Goal: Task Accomplishment & Management: Manage account settings

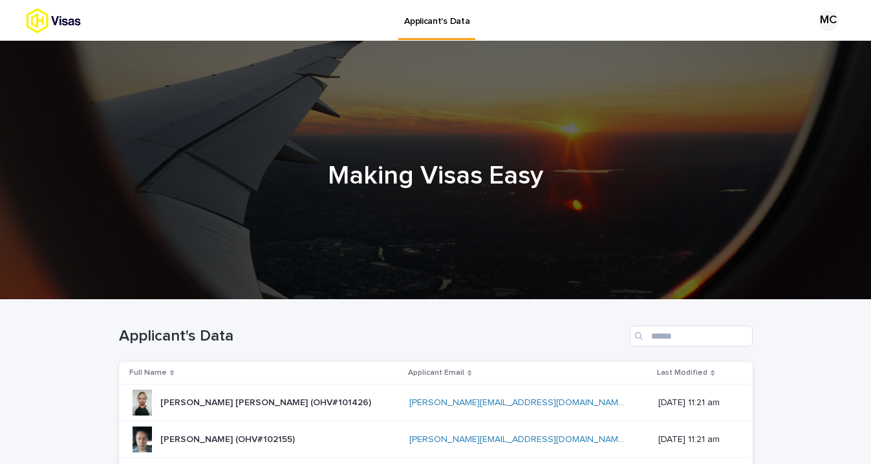
click at [430, 23] on p "Applicant's Data" at bounding box center [436, 13] width 65 height 27
click at [61, 20] on img at bounding box center [76, 21] width 101 height 26
click at [52, 21] on img at bounding box center [76, 21] width 101 height 26
click at [829, 19] on div "MC" at bounding box center [828, 20] width 21 height 21
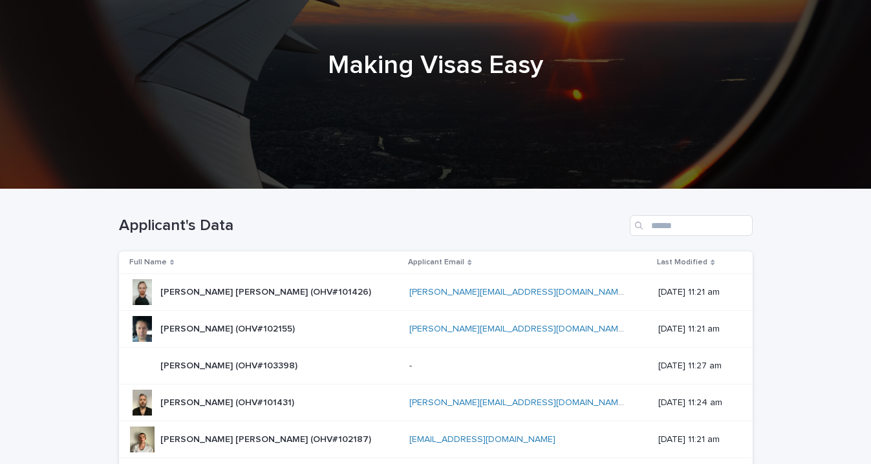
scroll to position [264, 0]
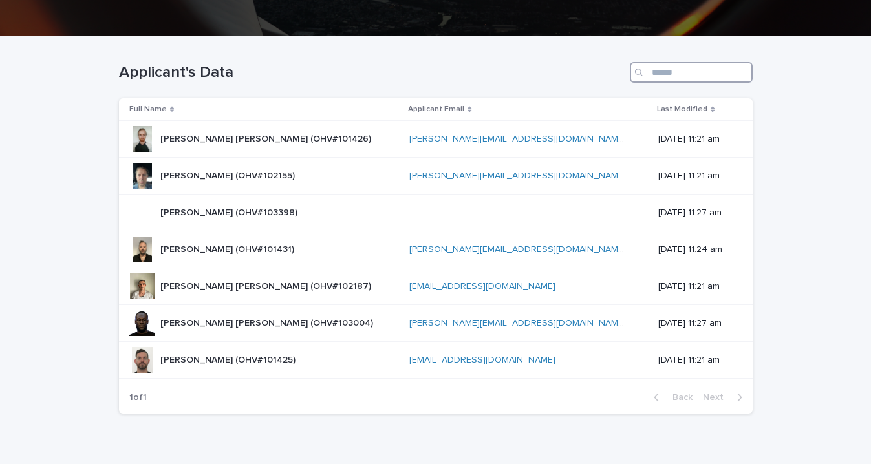
click at [668, 74] on input "Search" at bounding box center [691, 72] width 123 height 21
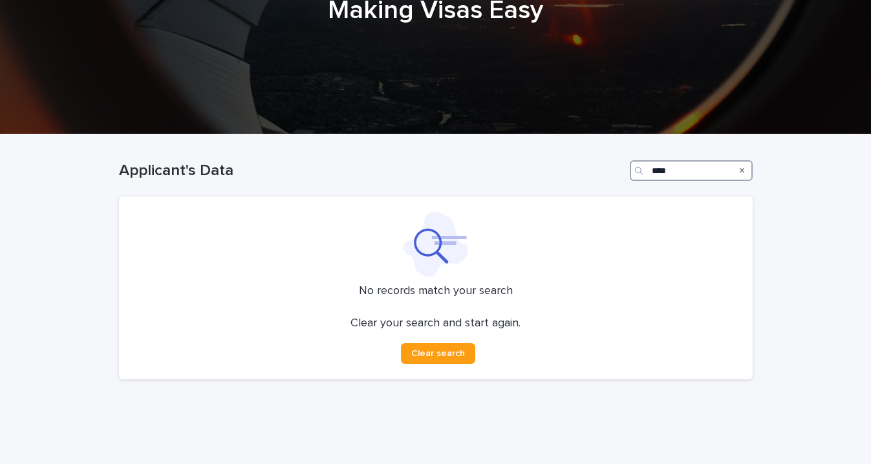
scroll to position [193, 0]
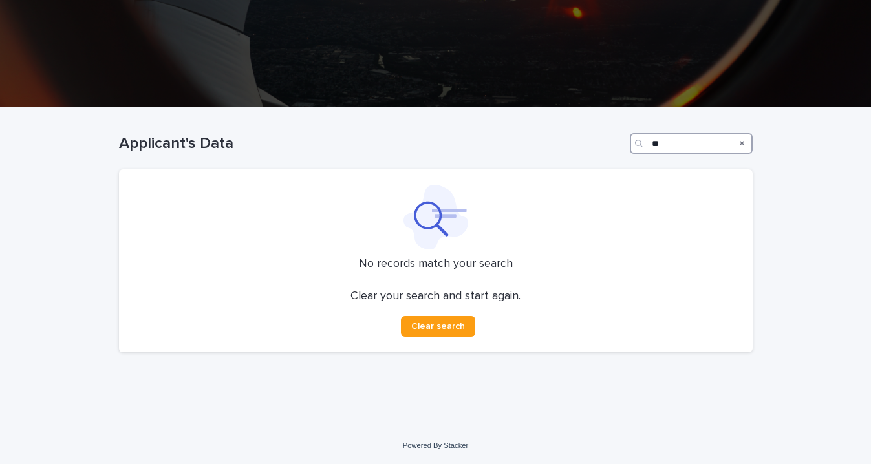
type input "*"
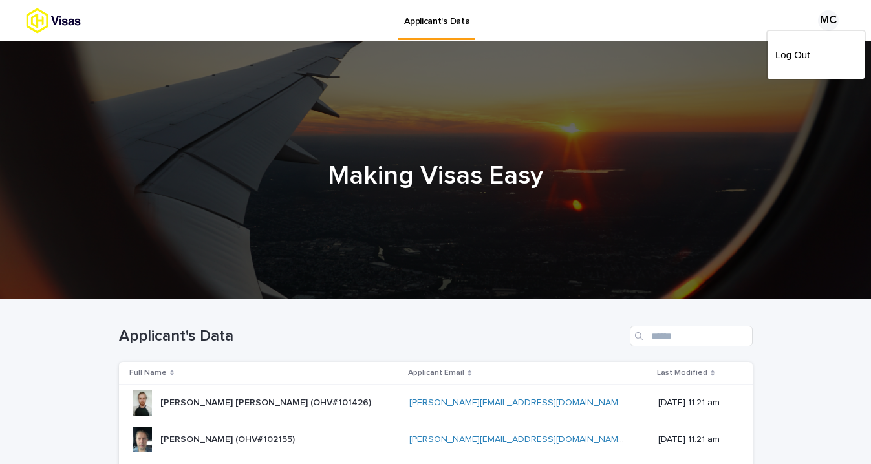
click at [424, 17] on div at bounding box center [435, 20] width 871 height 41
click at [438, 28] on link "Applicant's Data" at bounding box center [436, 19] width 77 height 38
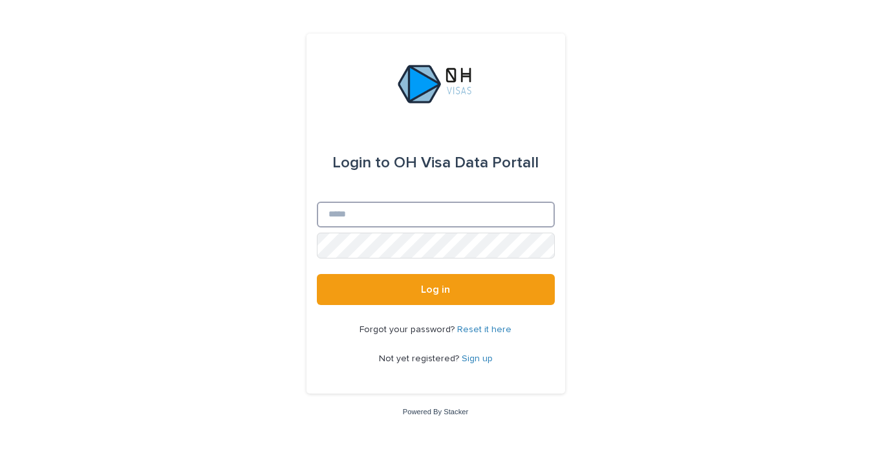
click at [444, 216] on input "Email" at bounding box center [436, 215] width 238 height 26
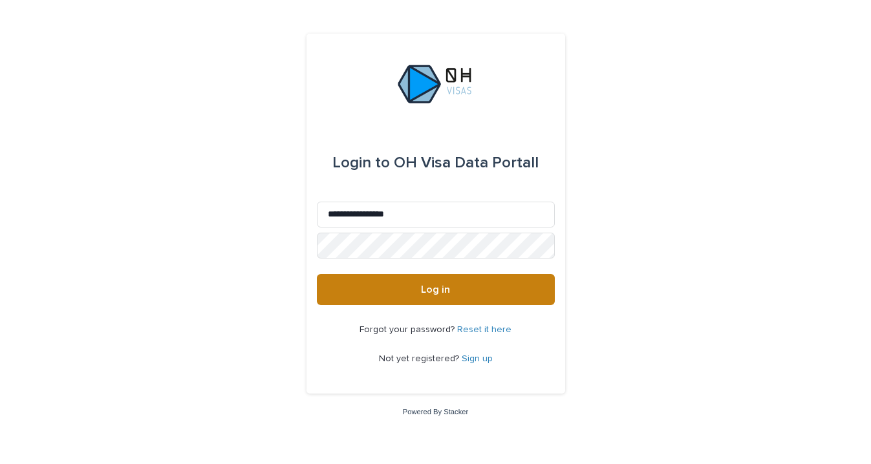
click at [428, 292] on span "Log in" at bounding box center [435, 289] width 29 height 10
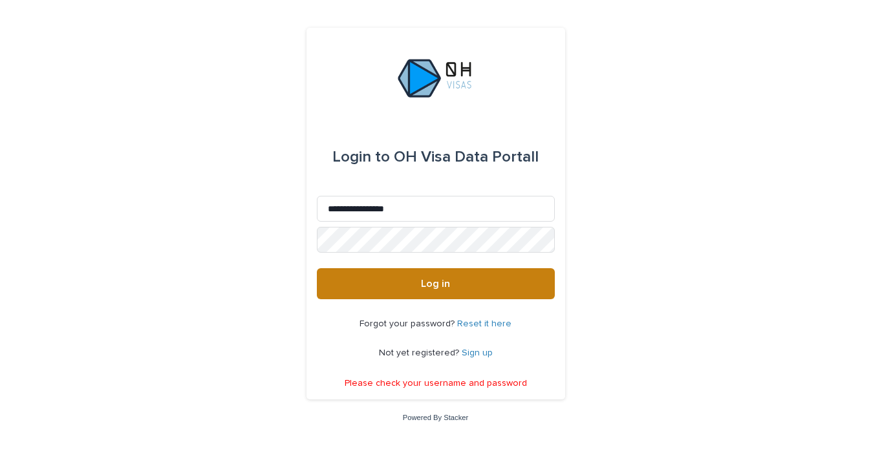
click at [427, 283] on span "Log in" at bounding box center [435, 284] width 29 height 10
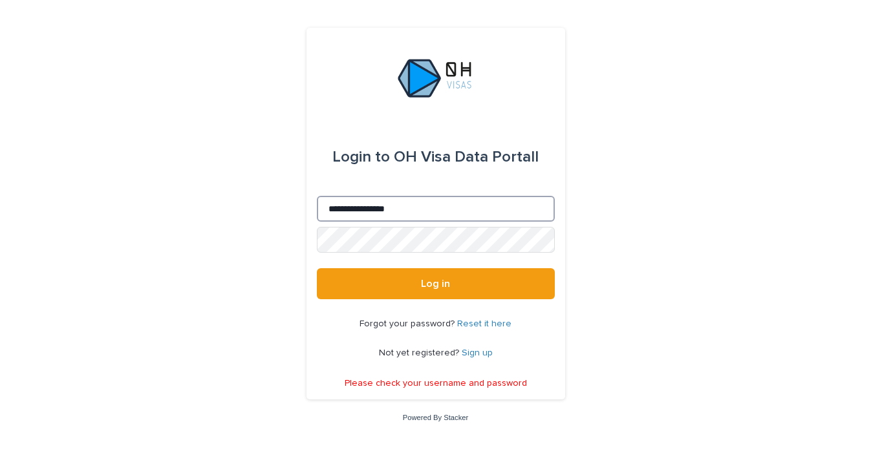
click at [422, 205] on input "**********" at bounding box center [436, 209] width 238 height 26
type input "**********"
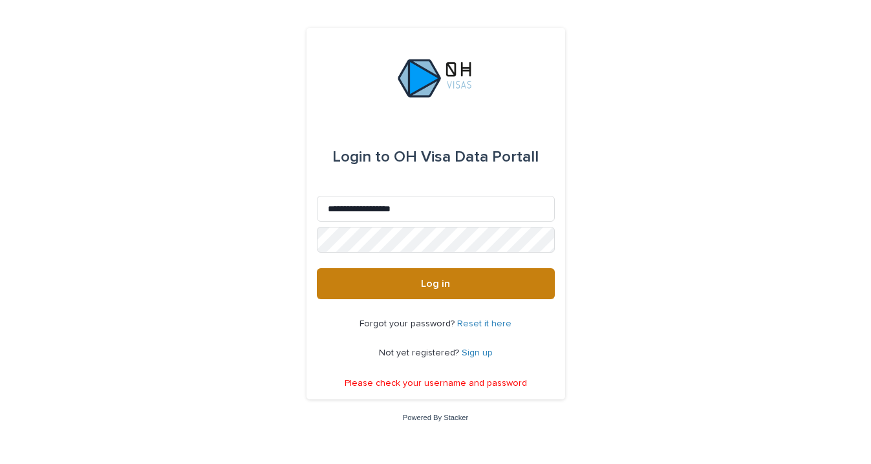
click at [428, 284] on span "Log in" at bounding box center [435, 284] width 29 height 10
